Goal: Navigation & Orientation: Find specific page/section

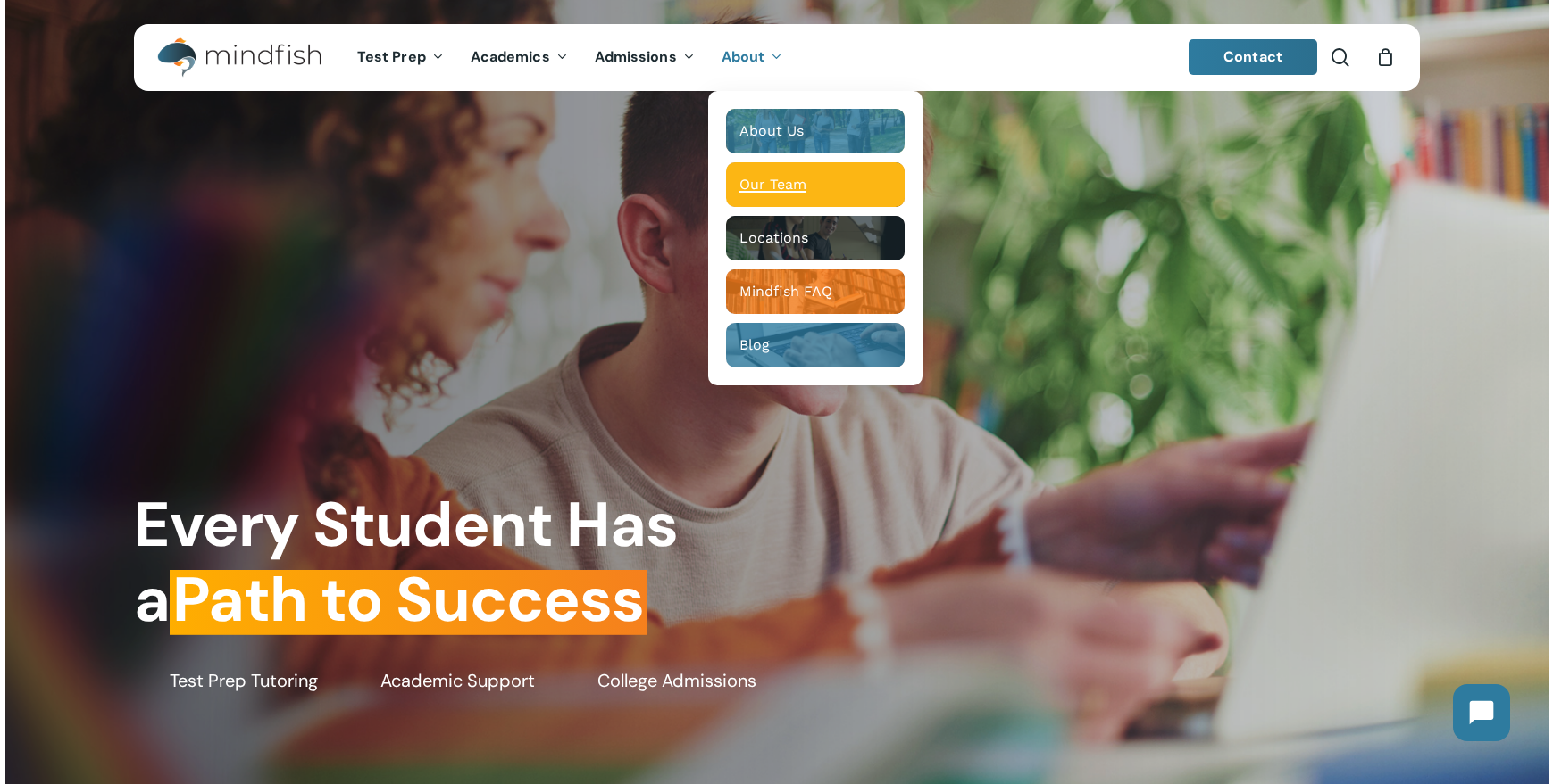
click at [795, 194] on div "Main Menu" at bounding box center [814, 184] width 178 height 45
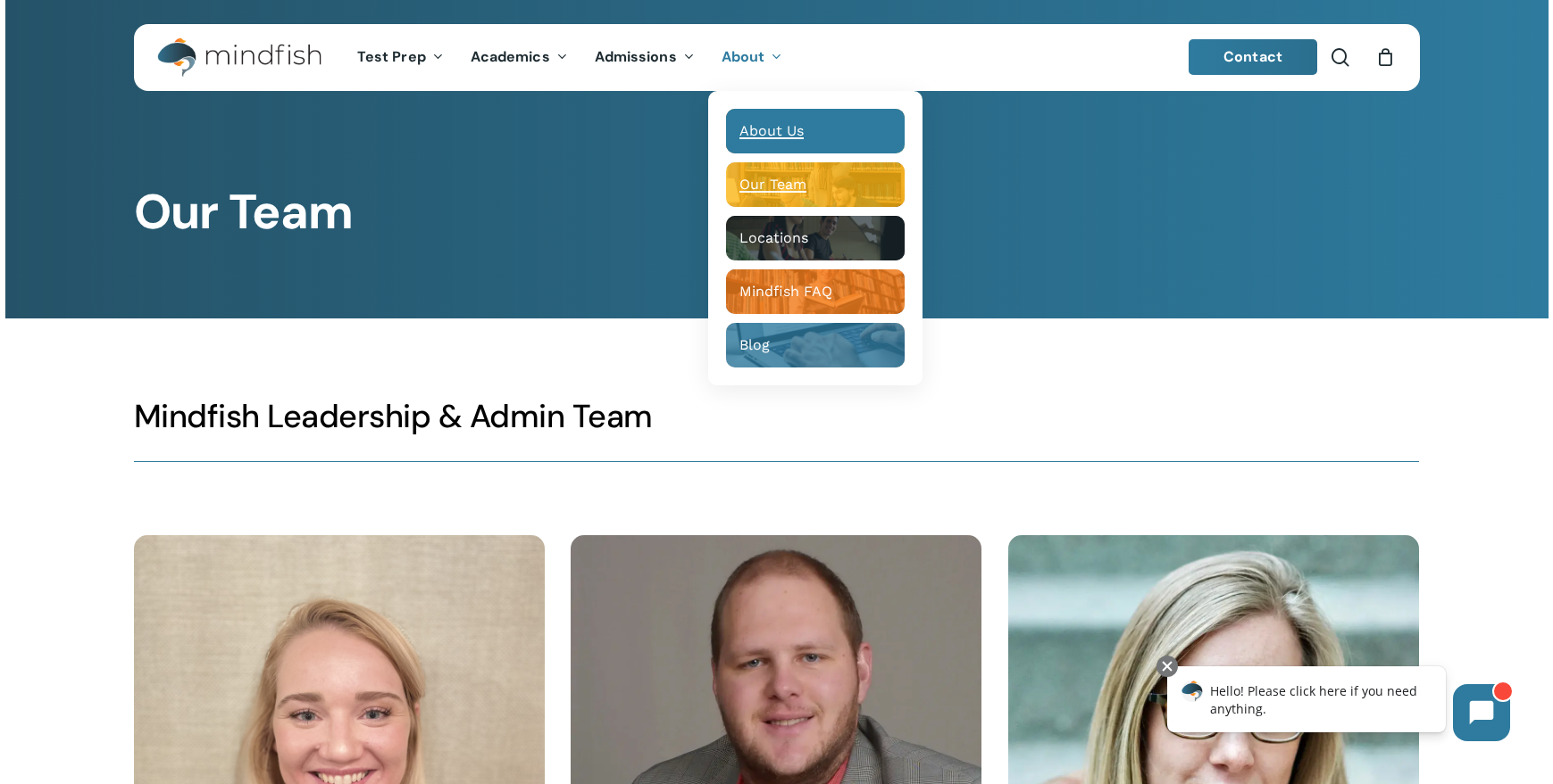
click at [768, 131] on span "About Us" at bounding box center [772, 130] width 65 height 17
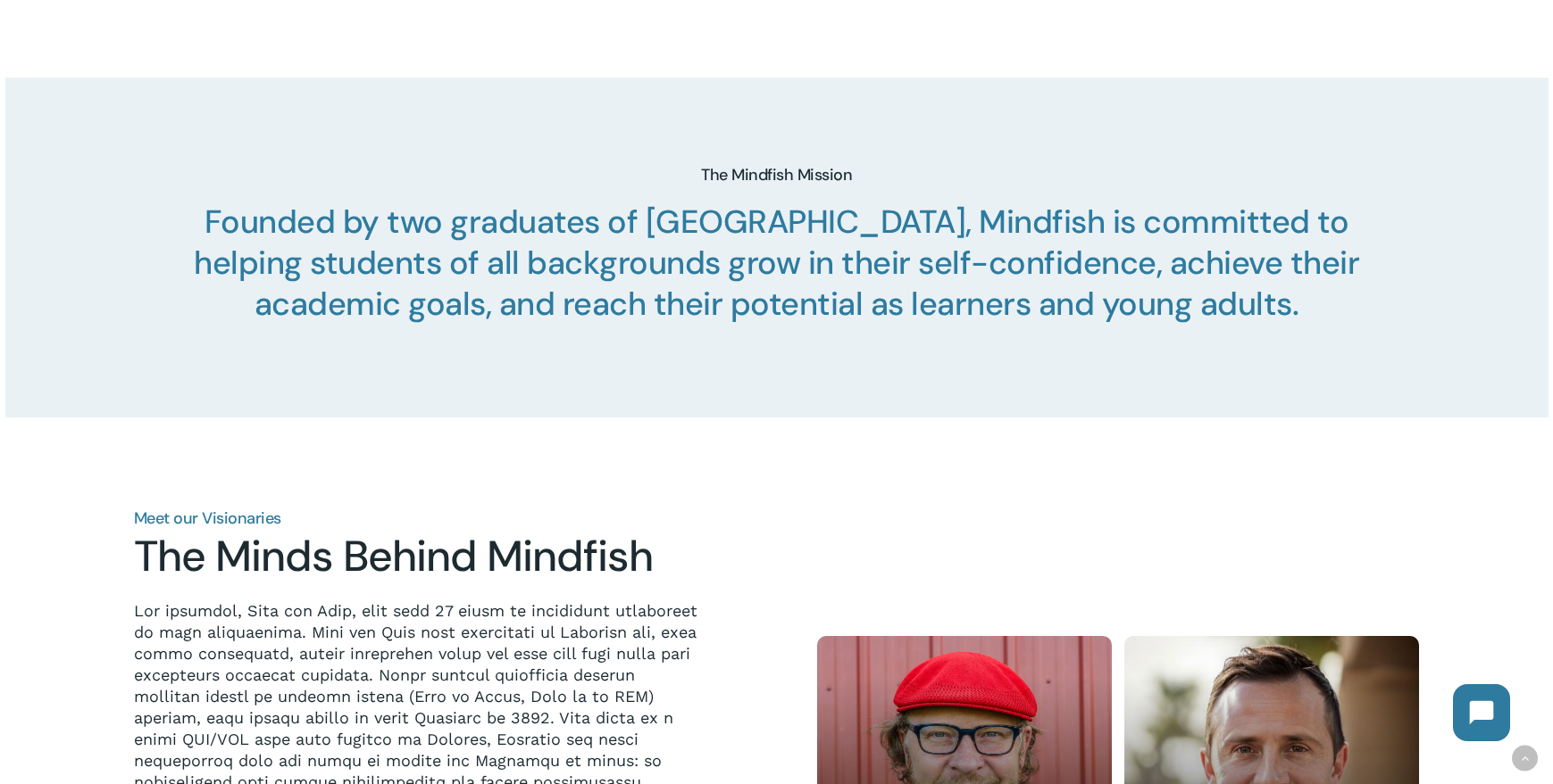
scroll to position [1686, 0]
